Goal: Information Seeking & Learning: Learn about a topic

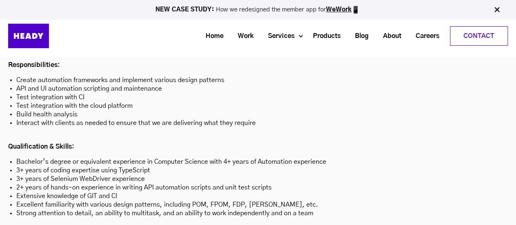
scroll to position [2295, 0]
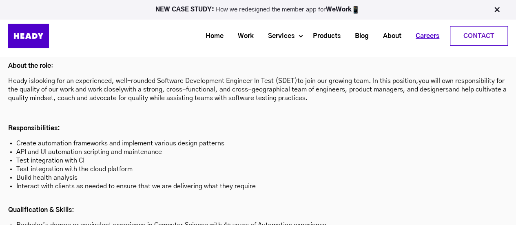
click at [424, 35] on link "Careers" at bounding box center [425, 36] width 38 height 15
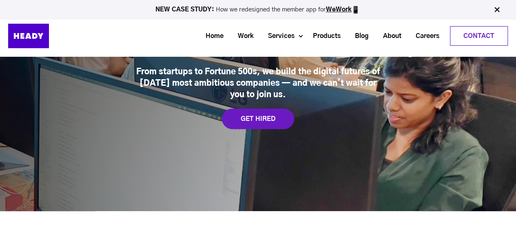
click at [271, 122] on div "GET HIRED" at bounding box center [258, 119] width 72 height 20
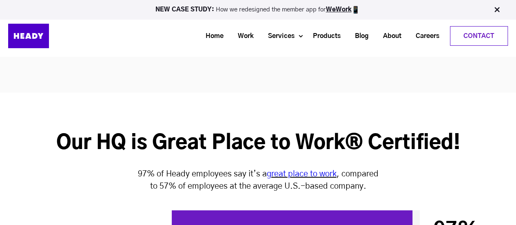
scroll to position [2367, 0]
